Goal: Task Accomplishment & Management: Manage account settings

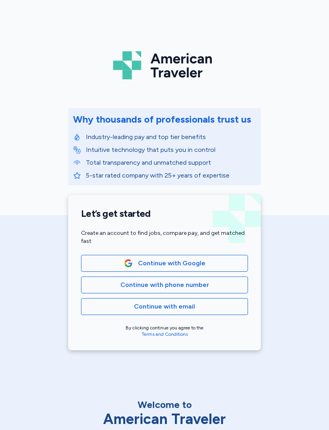
click at [229, 278] on button "Continue with phone number" at bounding box center [164, 285] width 167 height 17
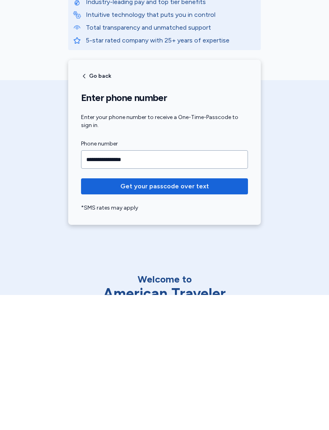
type input "**********"
click at [111, 317] on span "Get your passcode over text" at bounding box center [164, 322] width 154 height 10
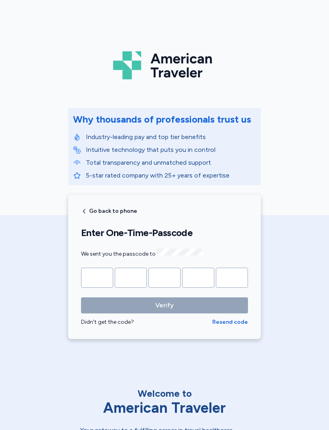
click at [104, 272] on input "Please enter OTP character 1" at bounding box center [97, 278] width 32 height 20
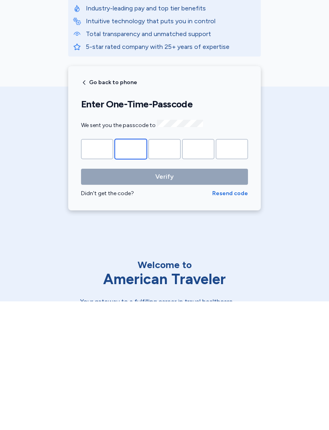
type input "*"
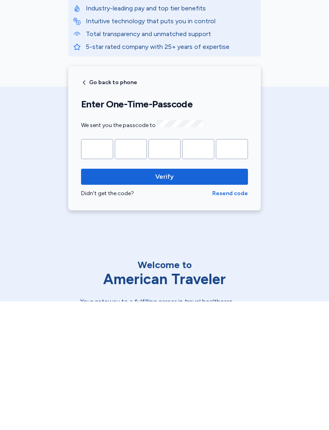
click at [164, 298] on button "Verify" at bounding box center [164, 306] width 167 height 16
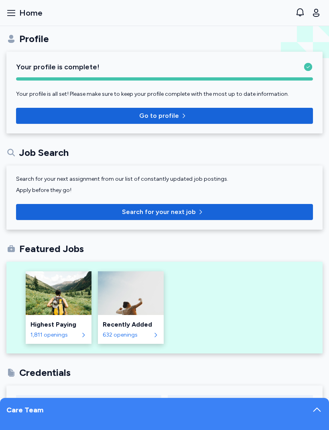
click at [209, 113] on span "Go to profile" at bounding box center [164, 116] width 284 height 10
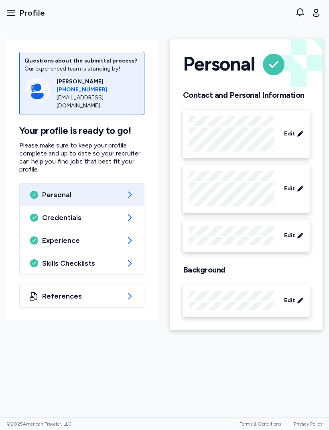
click at [45, 217] on div "Credentials" at bounding box center [82, 218] width 124 height 22
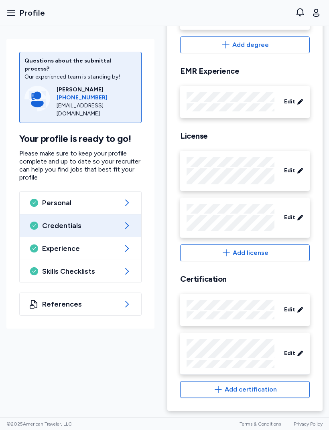
scroll to position [219, 0]
click at [264, 390] on span "Add certification" at bounding box center [251, 390] width 52 height 10
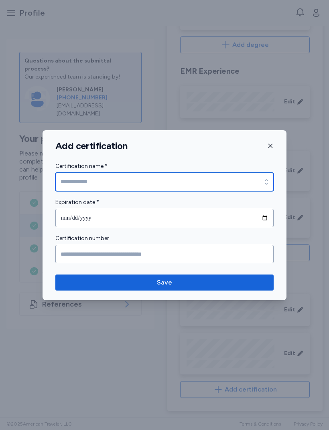
click at [71, 178] on input "Certification name *" at bounding box center [164, 182] width 218 height 18
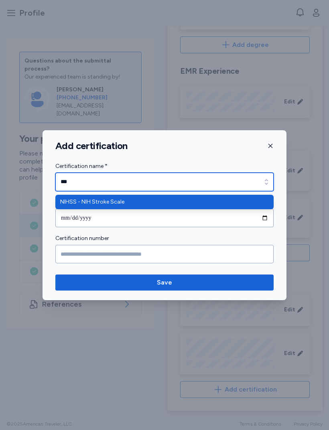
type input "**********"
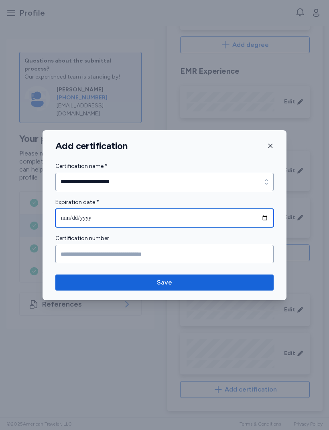
click at [167, 219] on input "date" at bounding box center [164, 218] width 218 height 18
type input "**********"
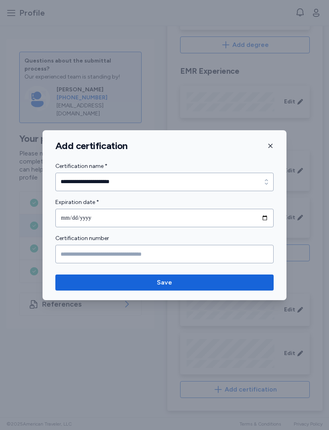
click at [190, 285] on span "Save" at bounding box center [164, 283] width 205 height 10
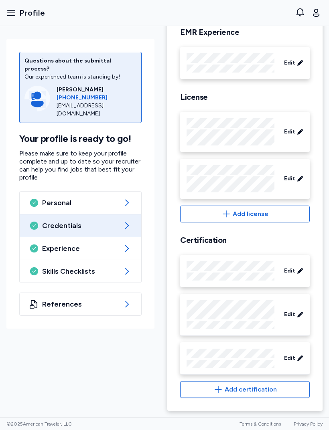
scroll to position [258, 0]
click at [294, 359] on span "Edit" at bounding box center [289, 359] width 11 height 8
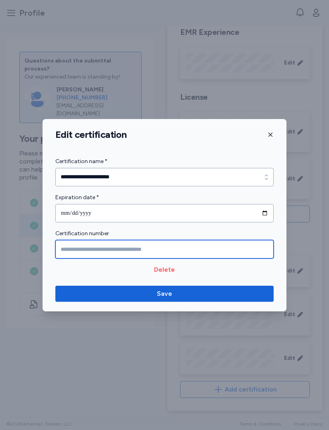
click at [105, 249] on input "Certification number" at bounding box center [164, 249] width 218 height 18
click at [112, 252] on input "Certification number" at bounding box center [164, 249] width 218 height 18
paste input "**********"
type input "**********"
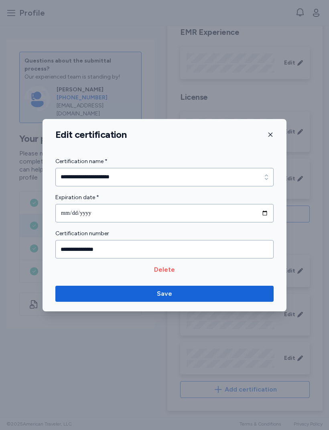
click at [199, 291] on span "Save" at bounding box center [164, 294] width 205 height 10
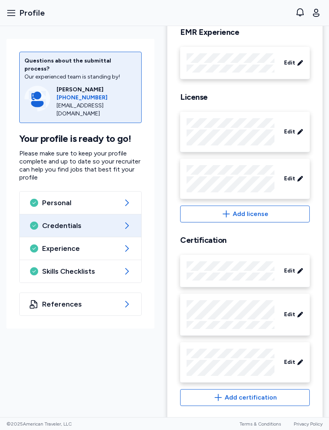
click at [14, 18] on button "Open sidebar Profile" at bounding box center [25, 13] width 45 height 18
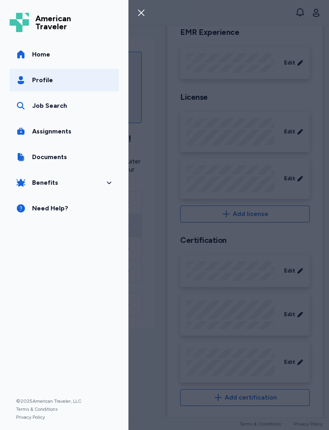
click at [72, 104] on link "Job Search" at bounding box center [64, 106] width 109 height 22
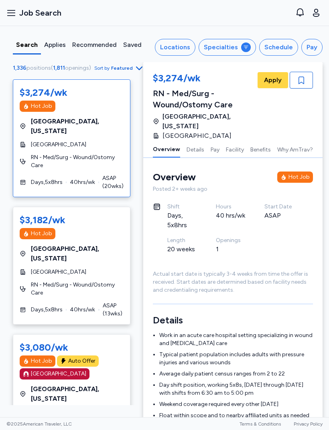
click at [178, 47] on div "Locations" at bounding box center [175, 48] width 30 height 10
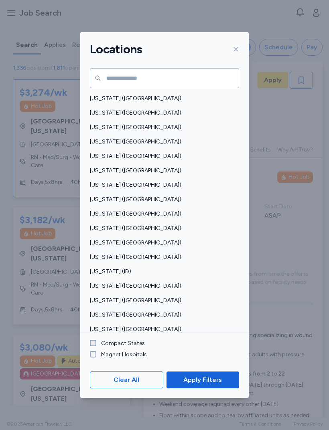
click at [129, 282] on span "[US_STATE] ([GEOGRAPHIC_DATA])" at bounding box center [162, 286] width 144 height 8
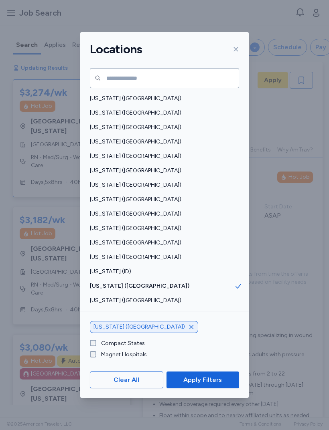
click at [215, 385] on span "Apply Filters" at bounding box center [202, 380] width 39 height 10
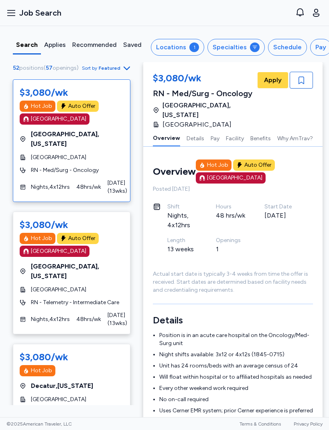
click at [281, 45] on div "Schedule" at bounding box center [287, 48] width 28 height 10
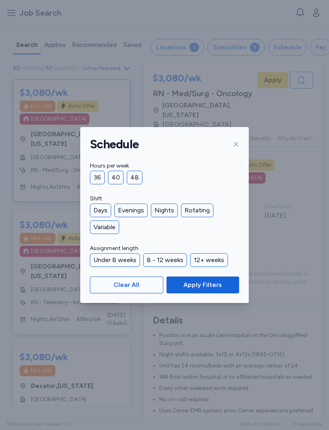
click at [98, 176] on div "36" at bounding box center [97, 178] width 15 height 14
click at [200, 278] on button "Apply Filters" at bounding box center [202, 285] width 73 height 17
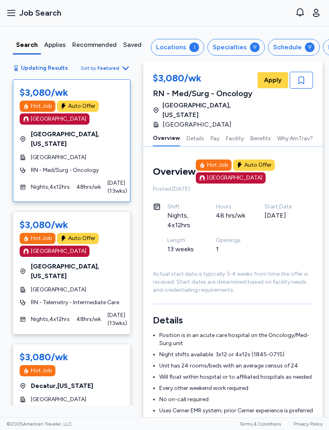
scroll to position [1, 10]
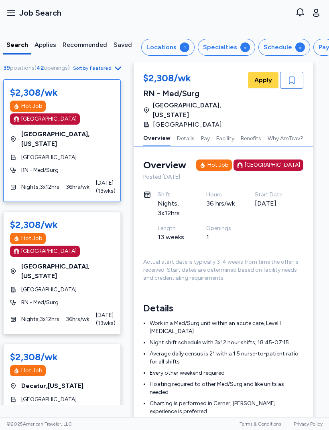
click at [70, 154] on span "[GEOGRAPHIC_DATA]" at bounding box center [48, 158] width 55 height 8
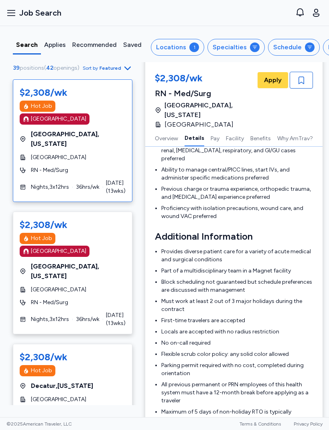
scroll to position [374, 0]
click at [99, 142] on div "$2,308/wk Hot Job [GEOGRAPHIC_DATA] [GEOGRAPHIC_DATA] , [US_STATE][GEOGRAPHIC_D…" at bounding box center [73, 140] width 120 height 123
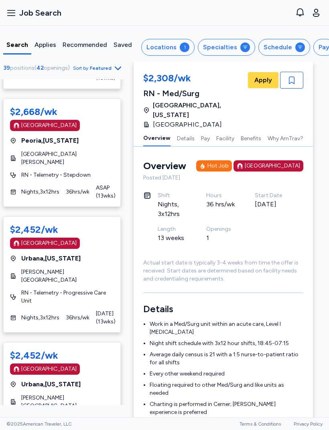
scroll to position [0, 10]
click at [235, 46] on button "Specialties" at bounding box center [226, 47] width 57 height 17
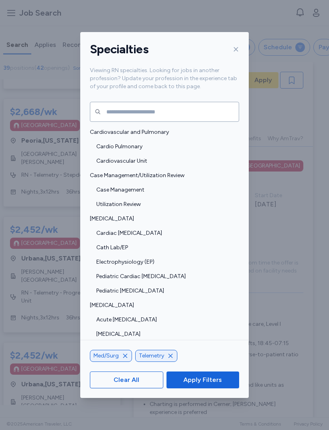
click at [173, 359] on icon "button" at bounding box center [170, 356] width 6 height 6
click at [215, 385] on span "Apply Filters" at bounding box center [202, 380] width 39 height 10
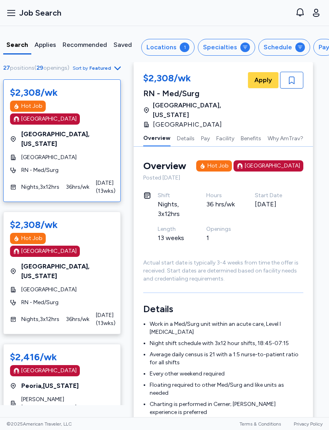
click at [119, 66] on icon "button" at bounding box center [118, 68] width 10 height 10
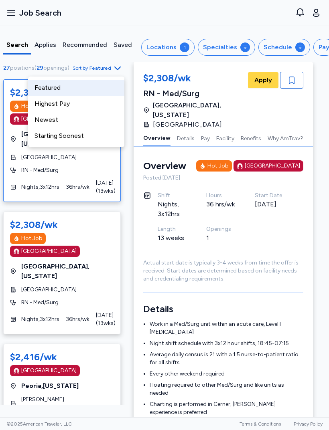
click at [77, 109] on div "Highest Pay" at bounding box center [76, 104] width 96 height 16
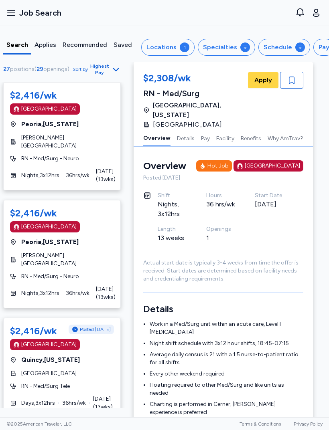
click at [24, 129] on span "[GEOGRAPHIC_DATA] , [US_STATE]" at bounding box center [49, 125] width 57 height 10
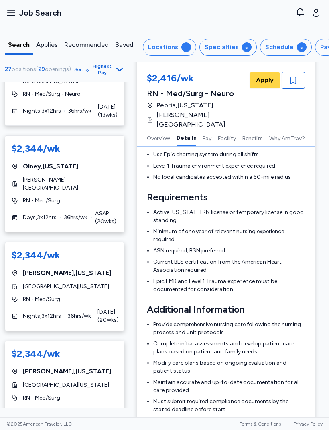
scroll to position [518, 0]
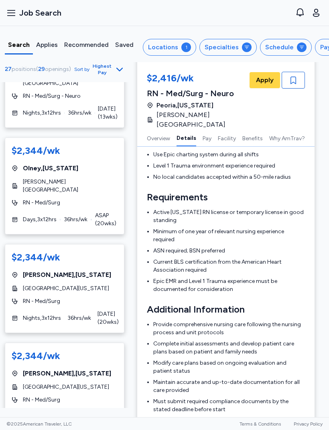
click at [111, 298] on div "RN - Med/Surg" at bounding box center [65, 302] width 106 height 8
